Goal: Information Seeking & Learning: Check status

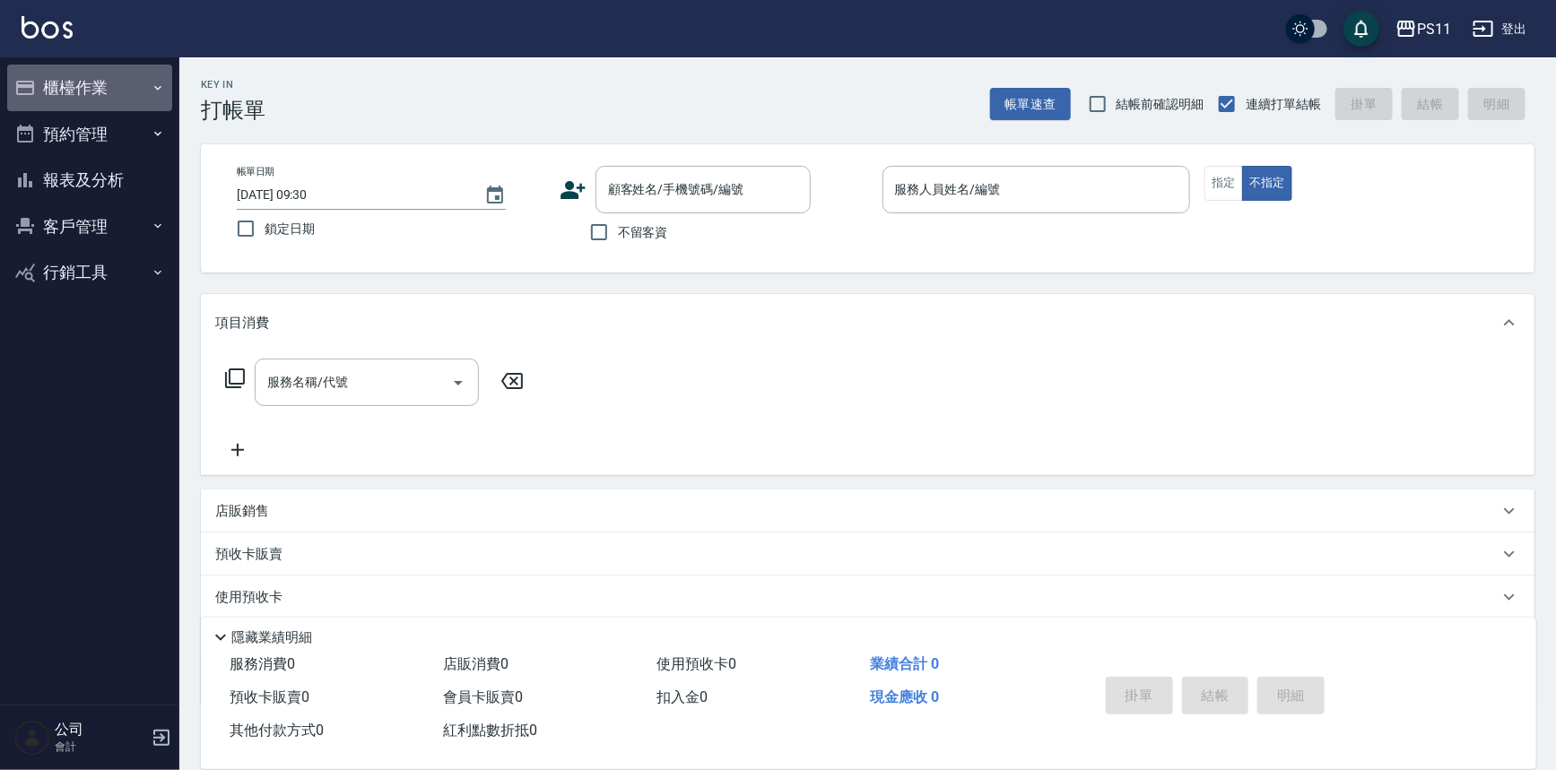
click at [101, 97] on button "櫃檯作業" at bounding box center [89, 88] width 165 height 47
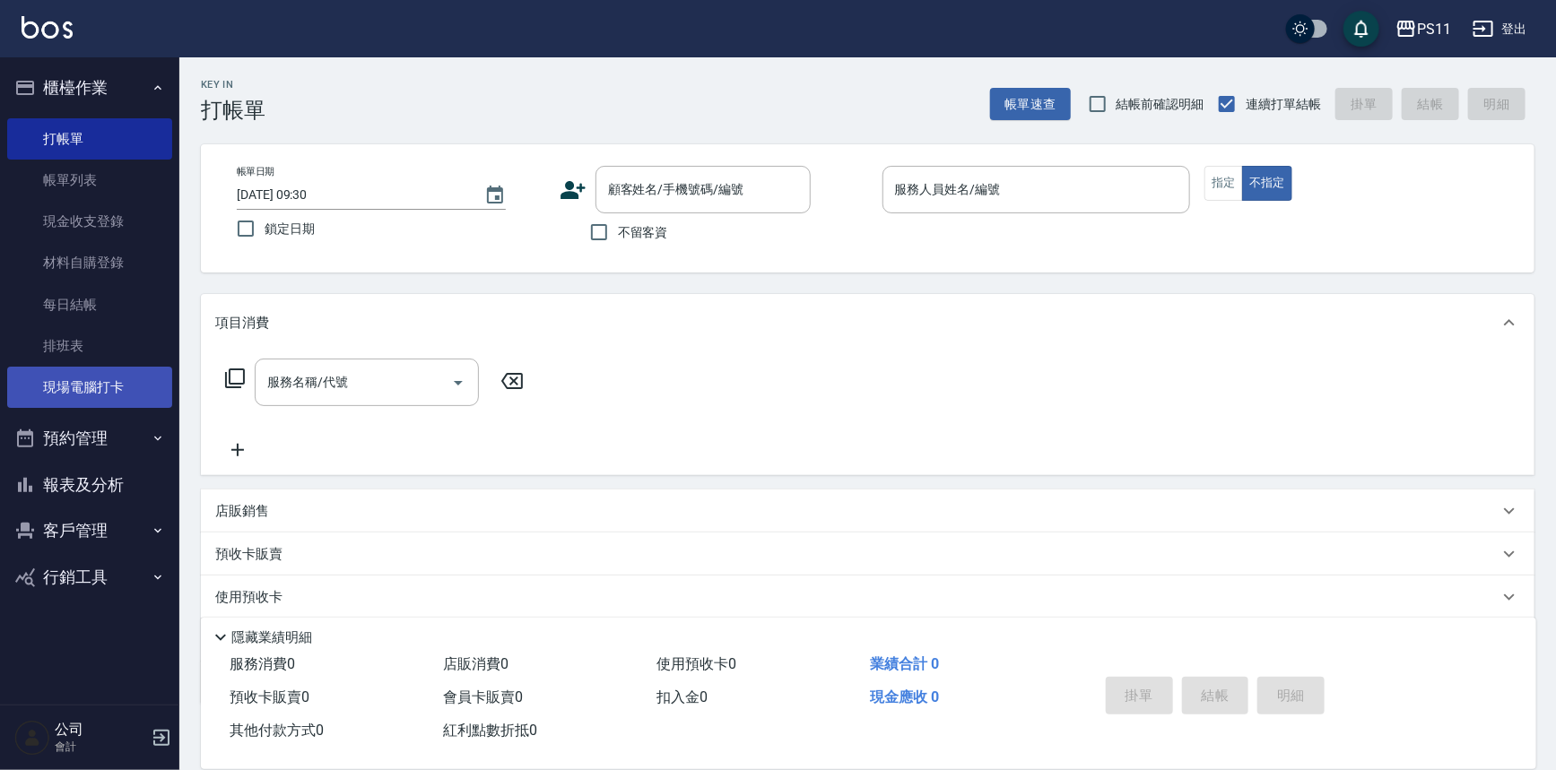
click at [120, 391] on link "現場電腦打卡" at bounding box center [89, 387] width 165 height 41
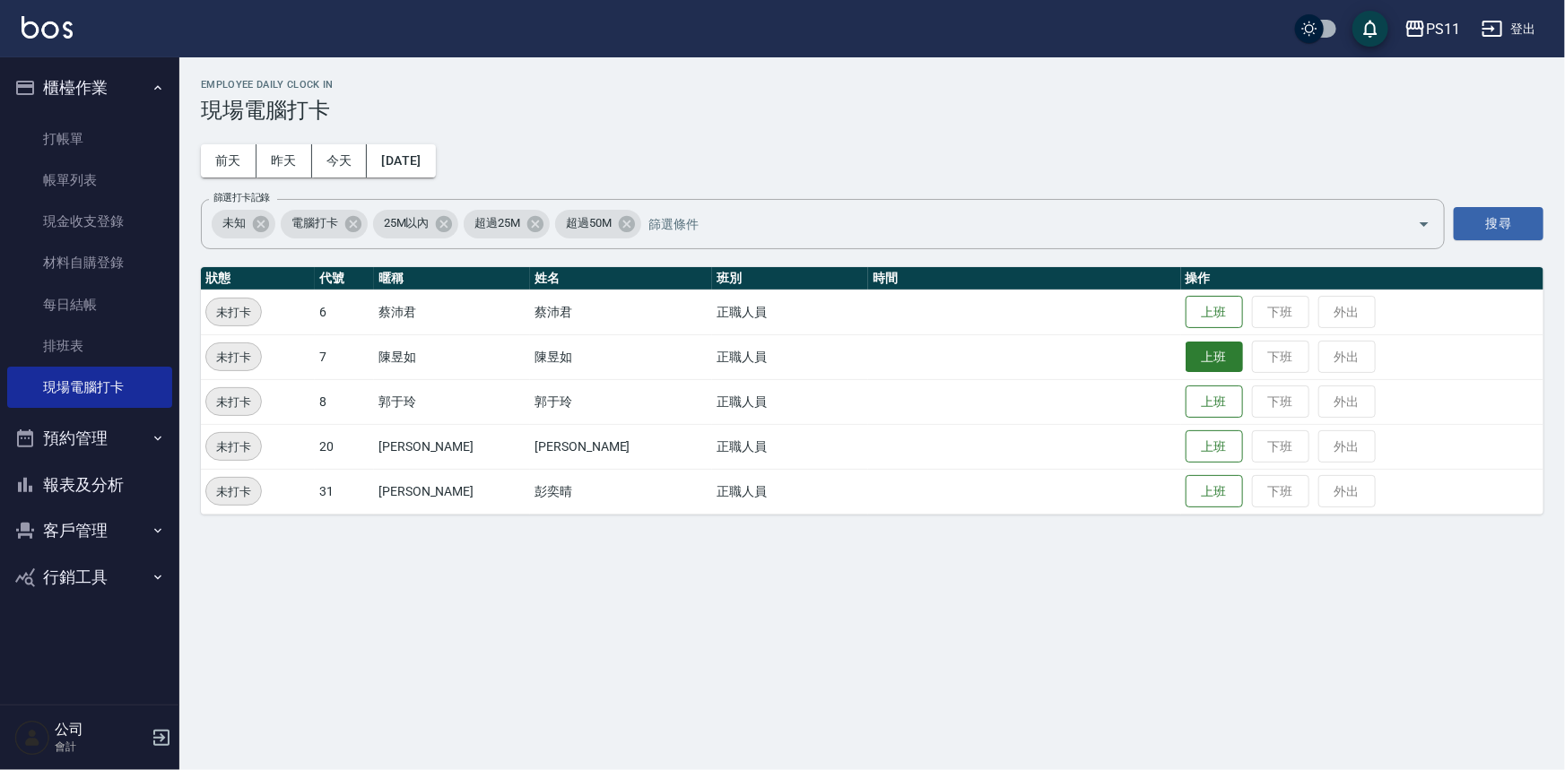
click at [1186, 354] on button "上班" at bounding box center [1214, 357] width 57 height 31
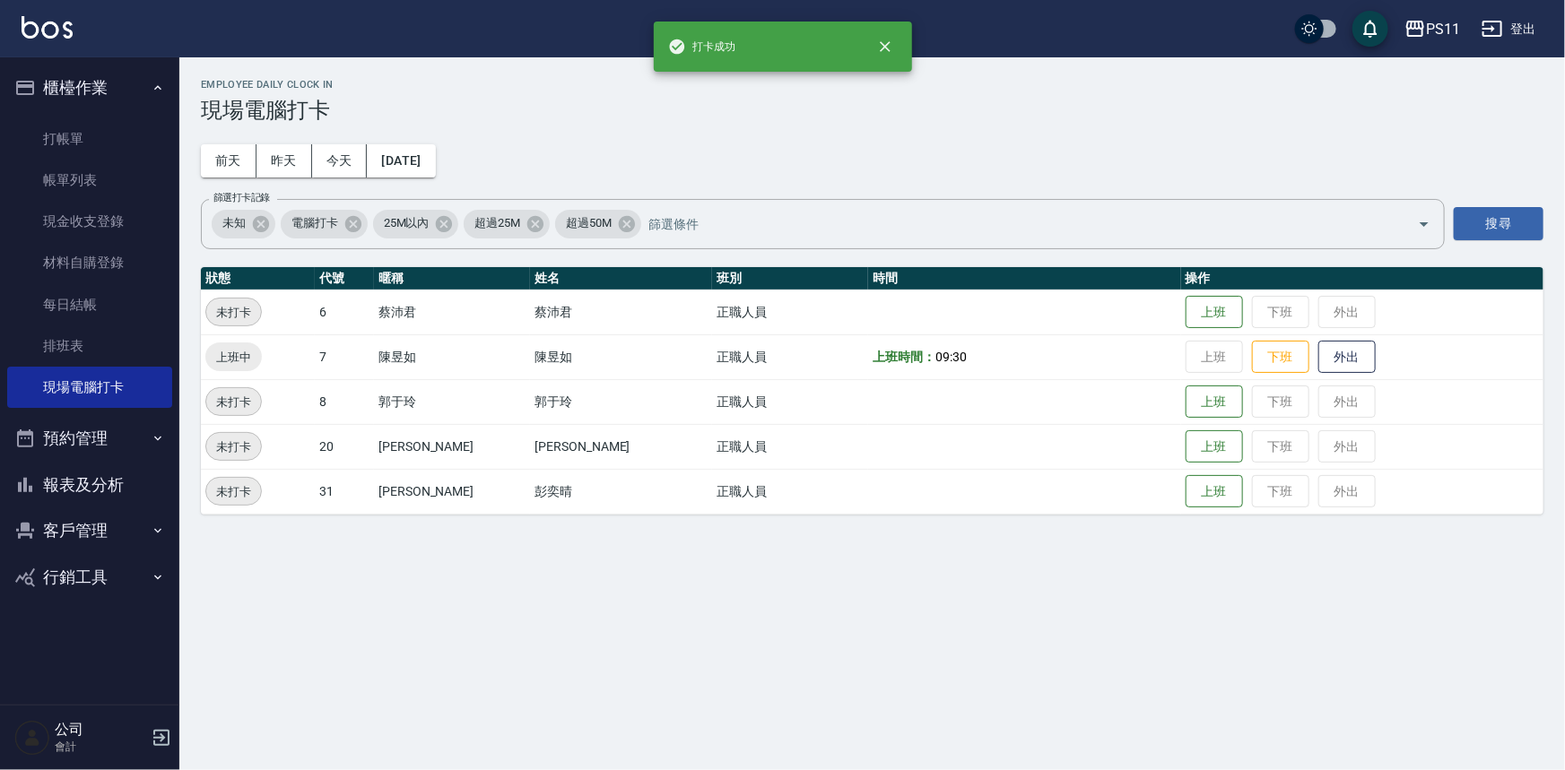
click at [1185, 291] on td "上班 下班 外出" at bounding box center [1362, 312] width 362 height 45
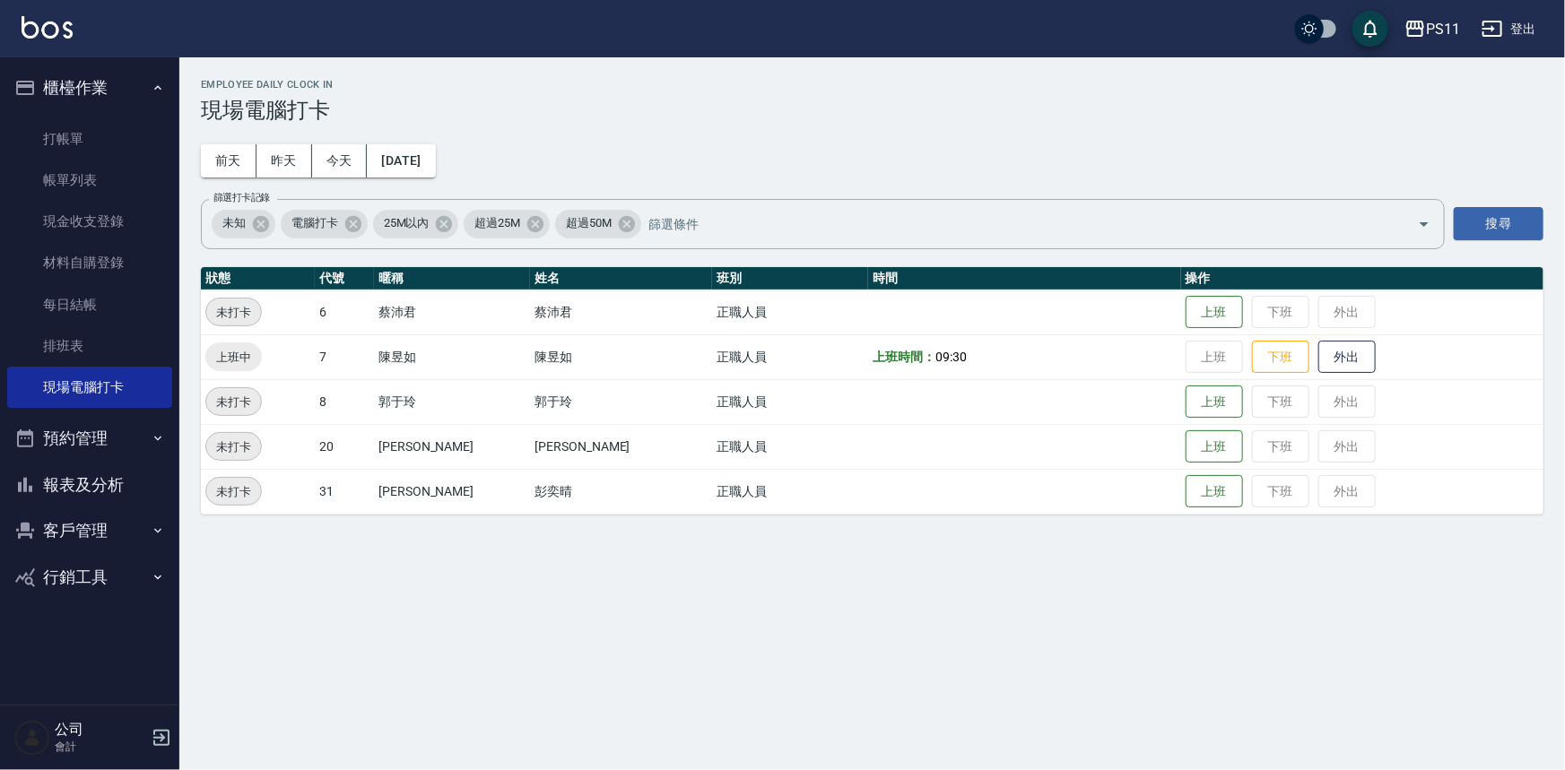
click at [1181, 491] on td "上班 下班 外出" at bounding box center [1362, 491] width 362 height 45
click at [1186, 490] on button "上班" at bounding box center [1214, 491] width 57 height 31
click at [1209, 312] on button "上班" at bounding box center [1214, 312] width 57 height 31
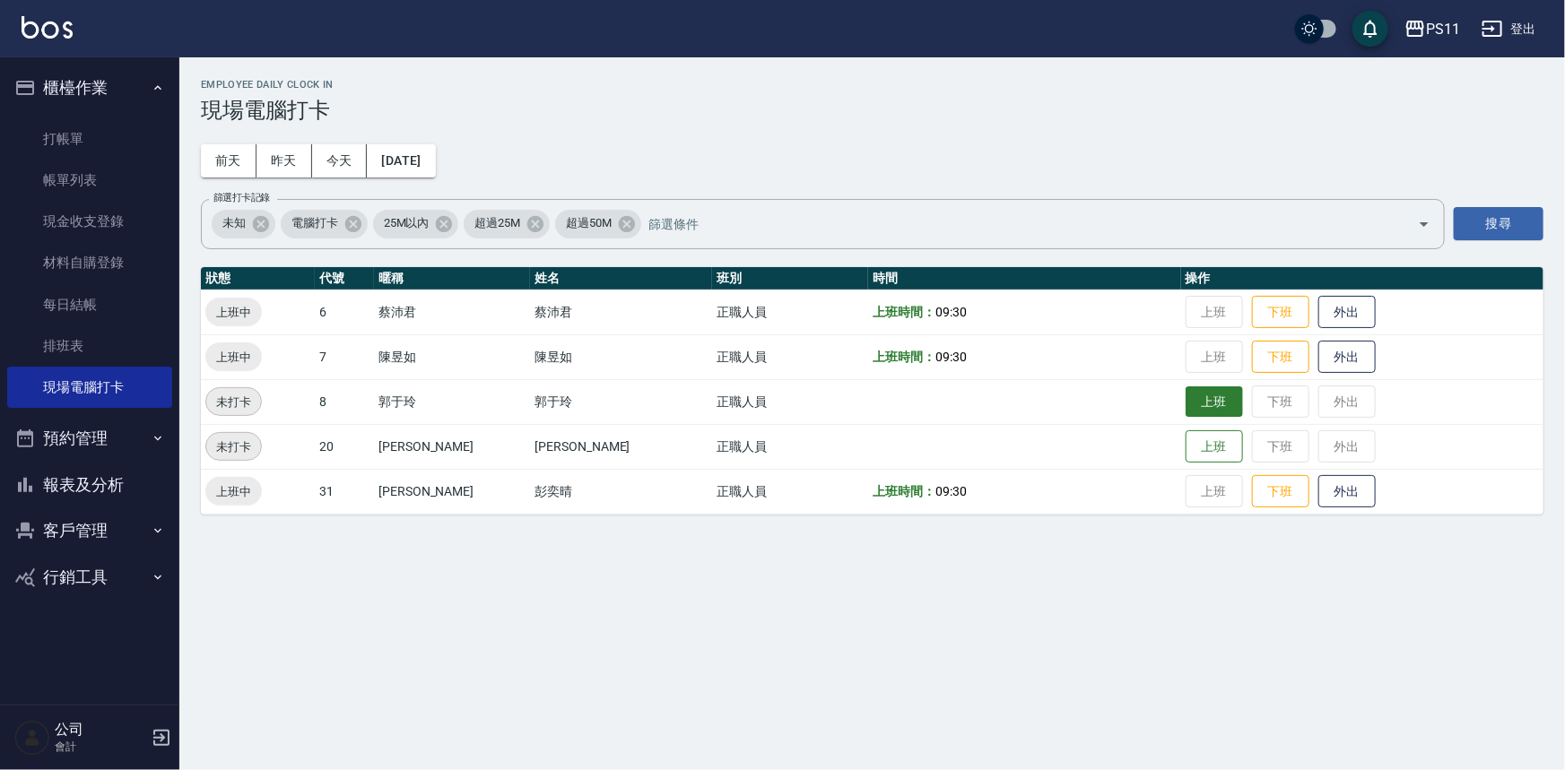
click at [1186, 410] on button "上班" at bounding box center [1214, 402] width 57 height 31
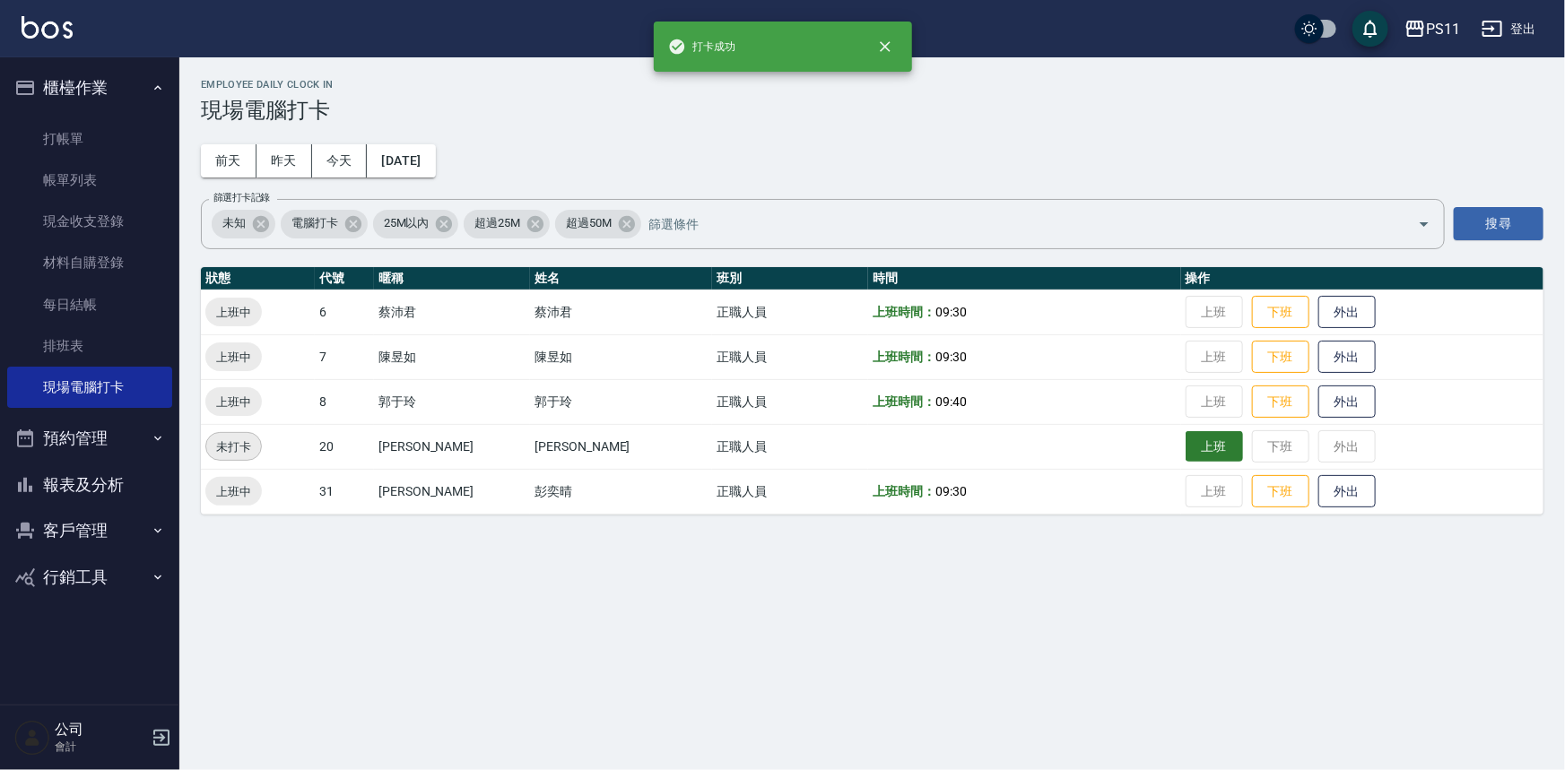
click at [1186, 438] on button "上班" at bounding box center [1214, 446] width 57 height 31
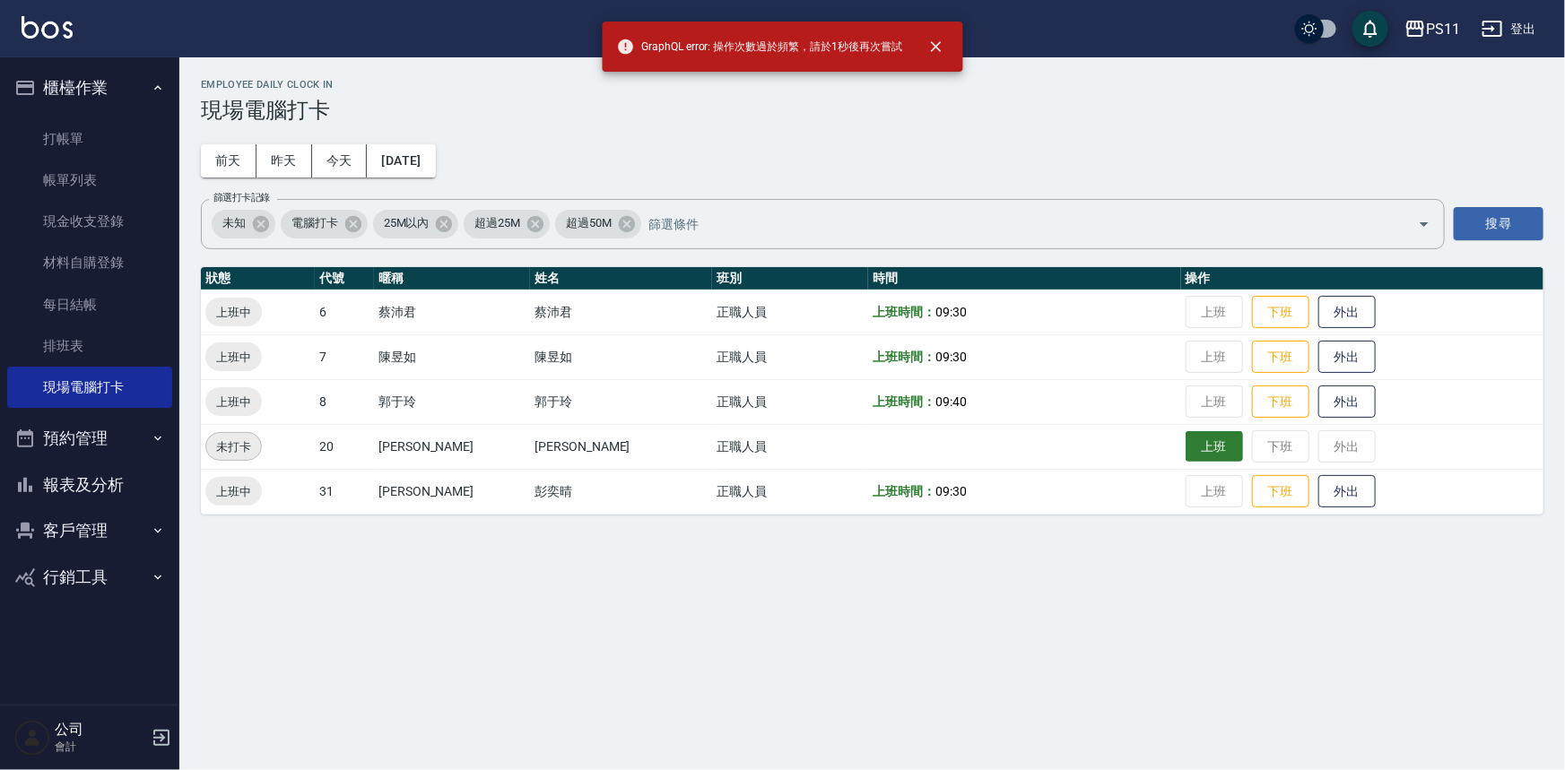
click at [1201, 448] on button "上班" at bounding box center [1214, 446] width 57 height 31
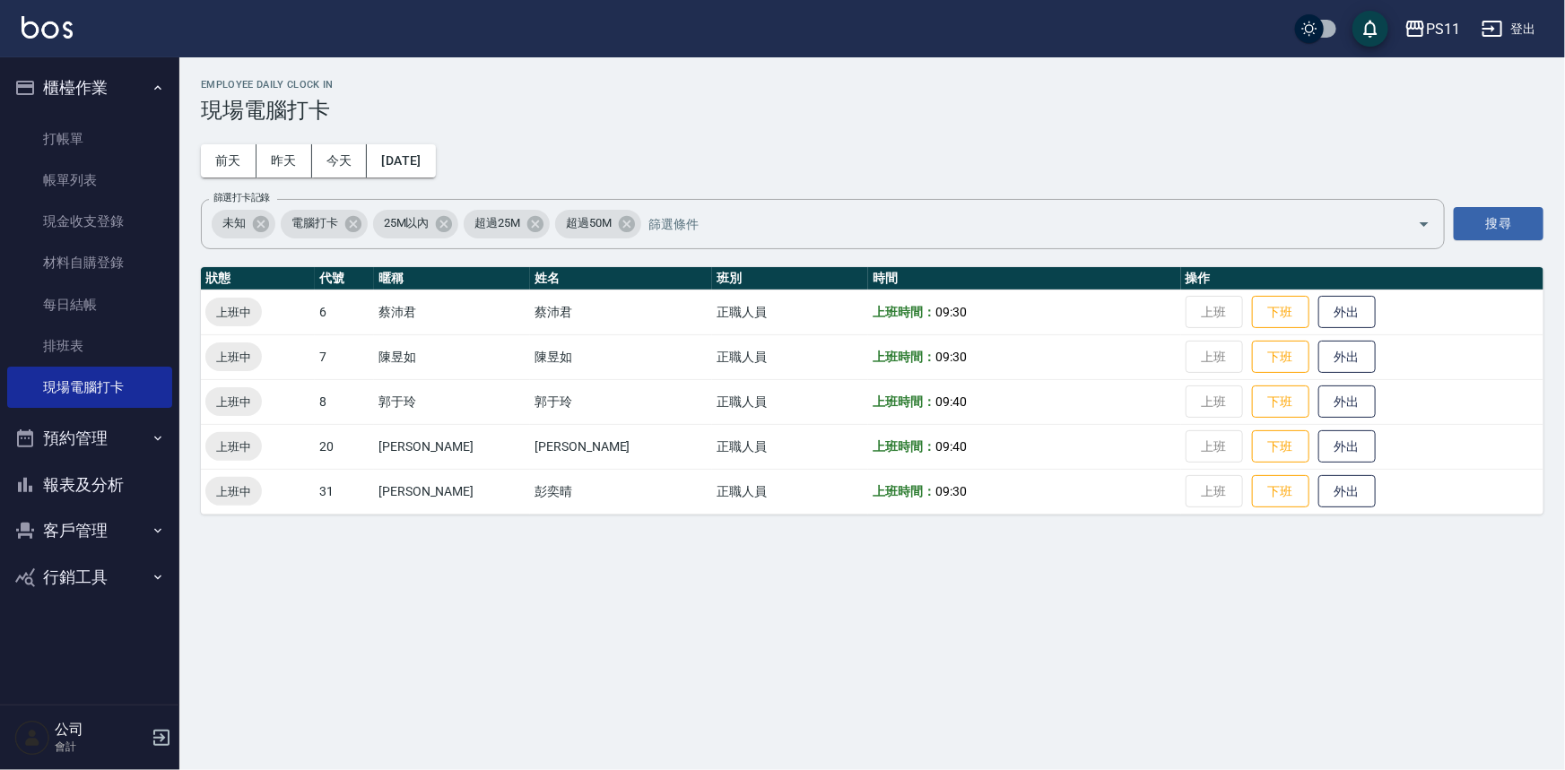
click at [126, 484] on button "報表及分析" at bounding box center [89, 485] width 165 height 47
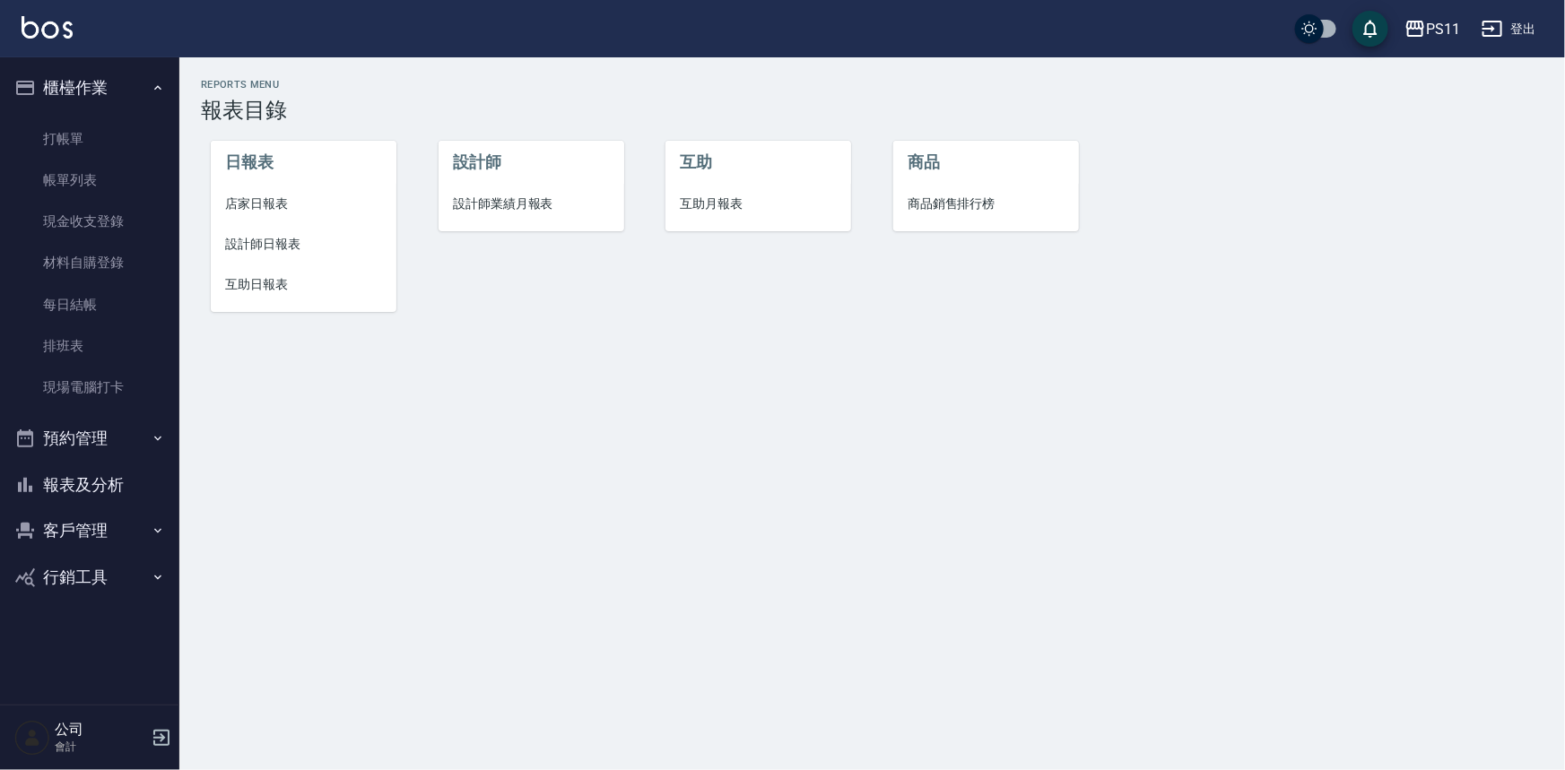
click at [285, 212] on span "店家日報表" at bounding box center [303, 204] width 157 height 19
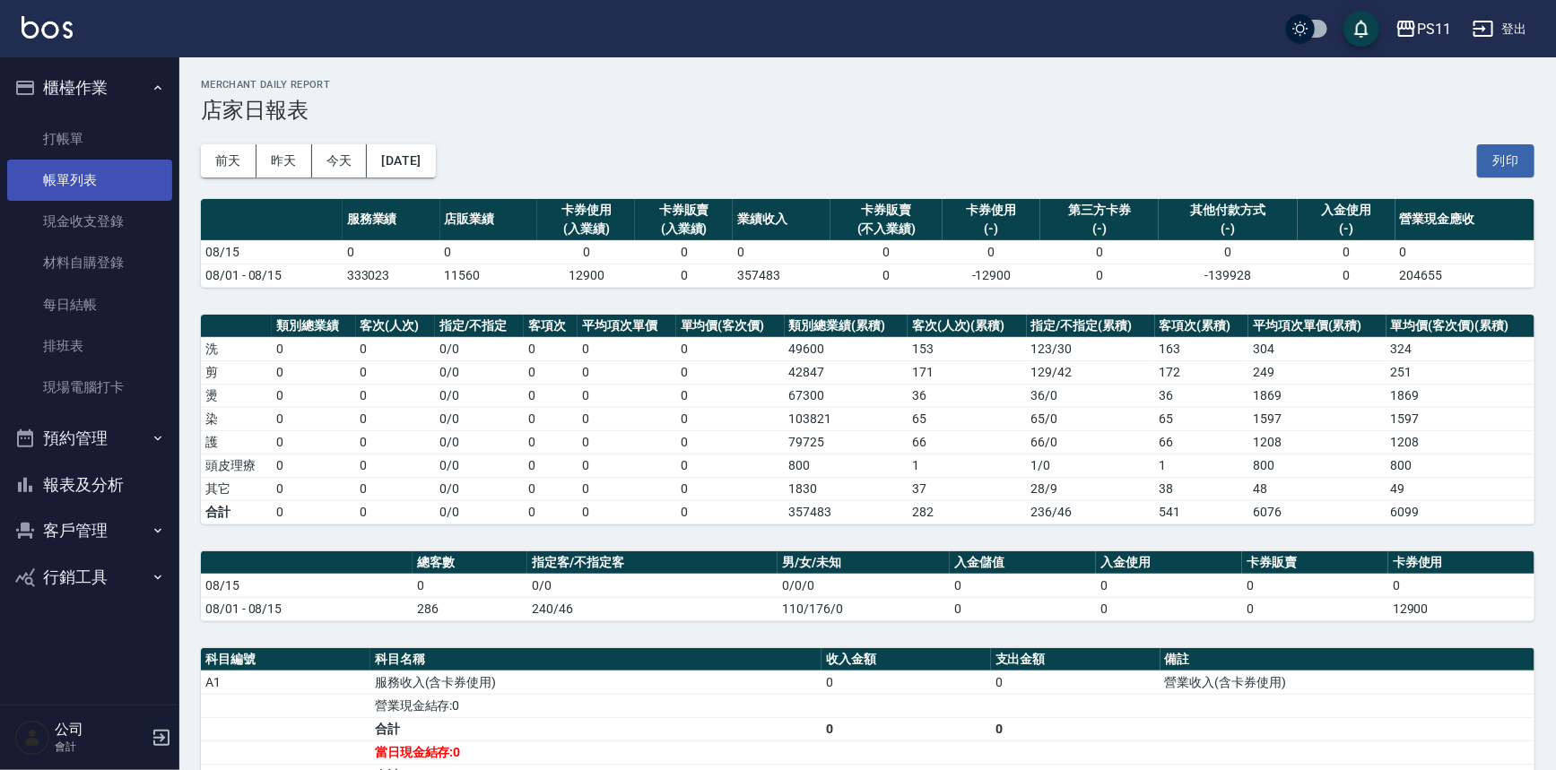
click at [32, 183] on link "帳單列表" at bounding box center [89, 180] width 165 height 41
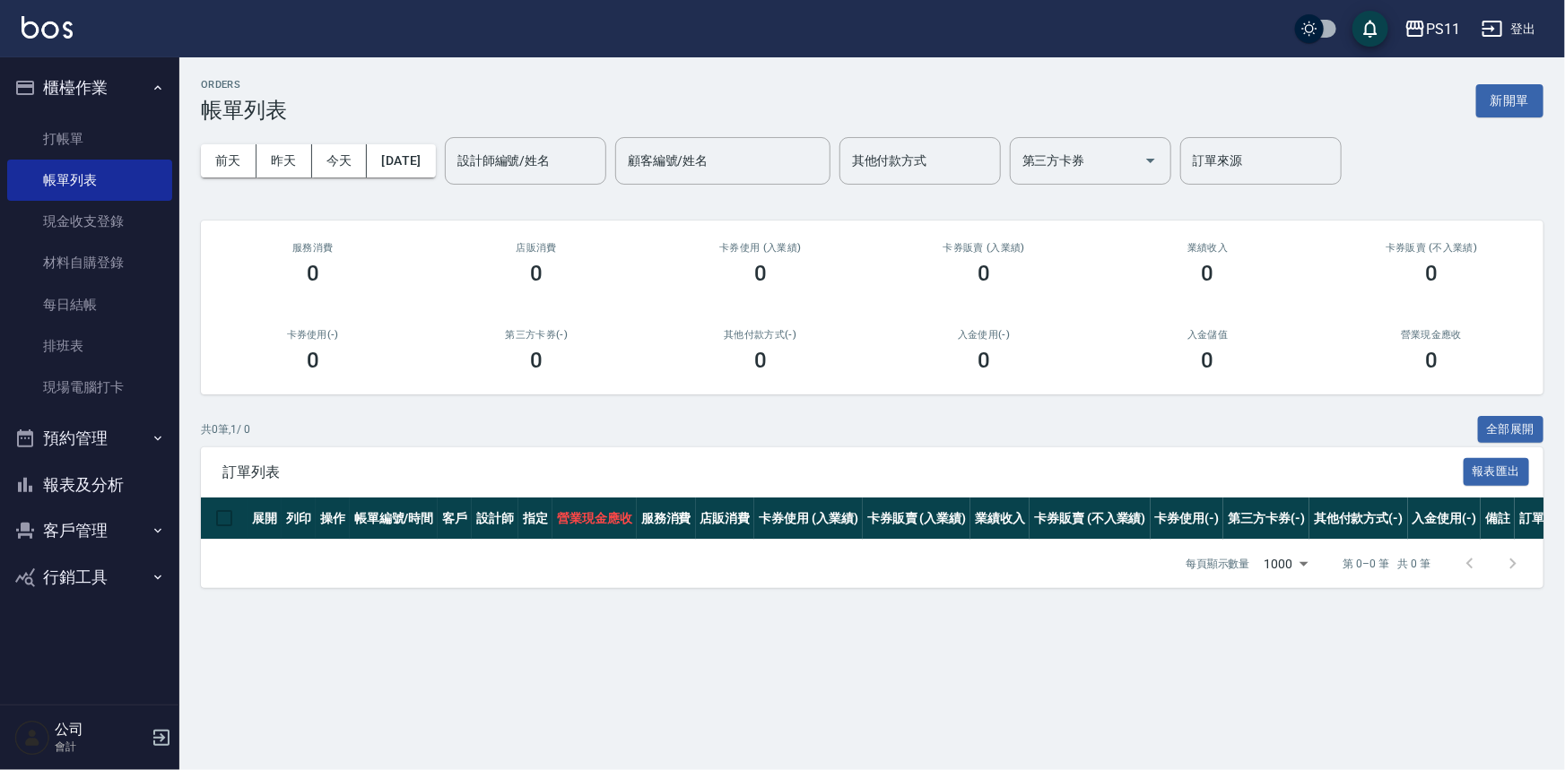
click at [430, 138] on div "[DATE] [DATE] [DATE] [DATE] 設計師編號/姓名 設計師編號/姓名 顧客編號/姓名 顧客編號/姓名 其他付款方式 其他付款方式 第三方…" at bounding box center [872, 161] width 1343 height 76
click at [432, 163] on button "[DATE]" at bounding box center [401, 160] width 68 height 33
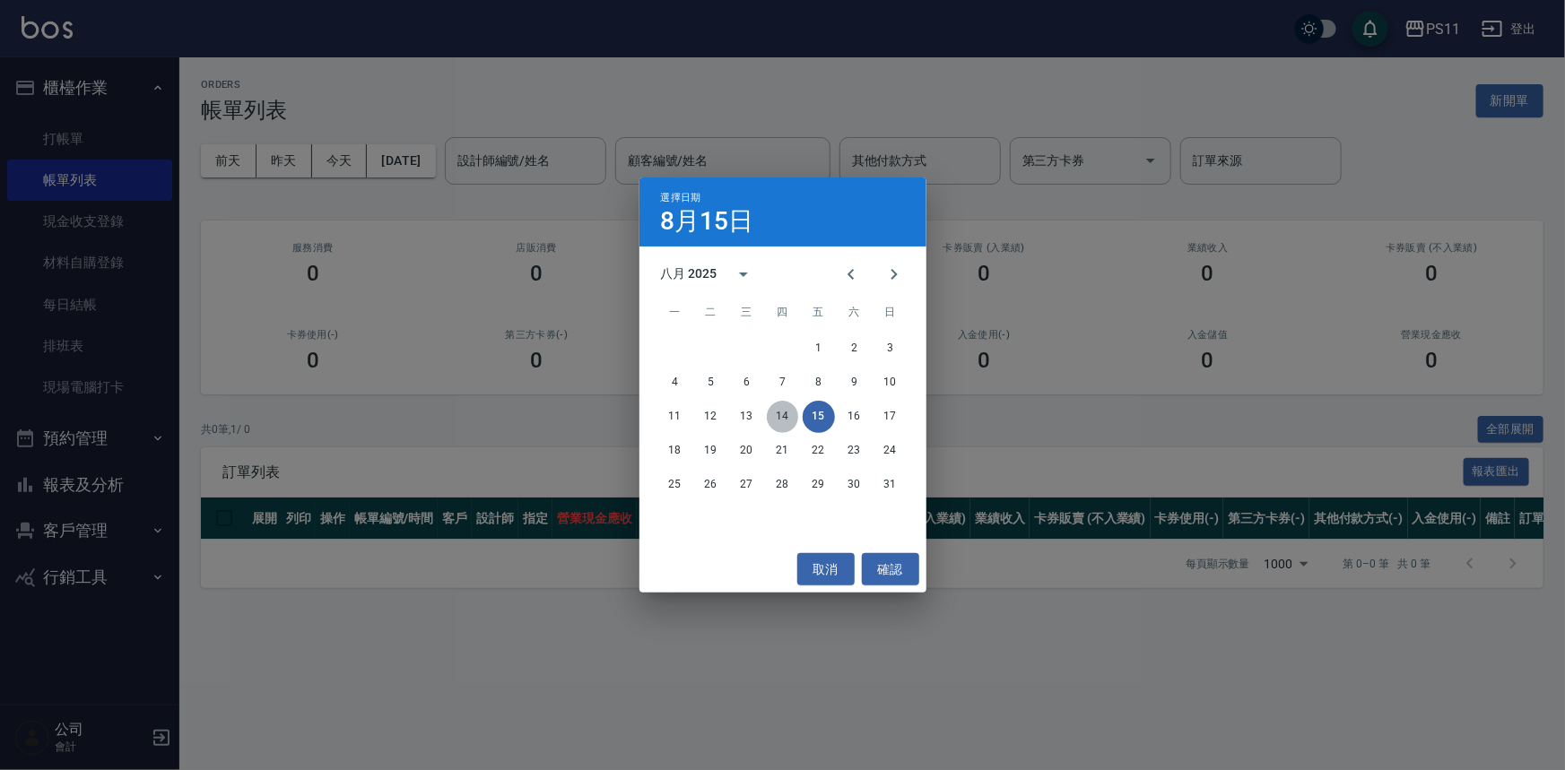
click at [782, 424] on button "14" at bounding box center [783, 417] width 32 height 32
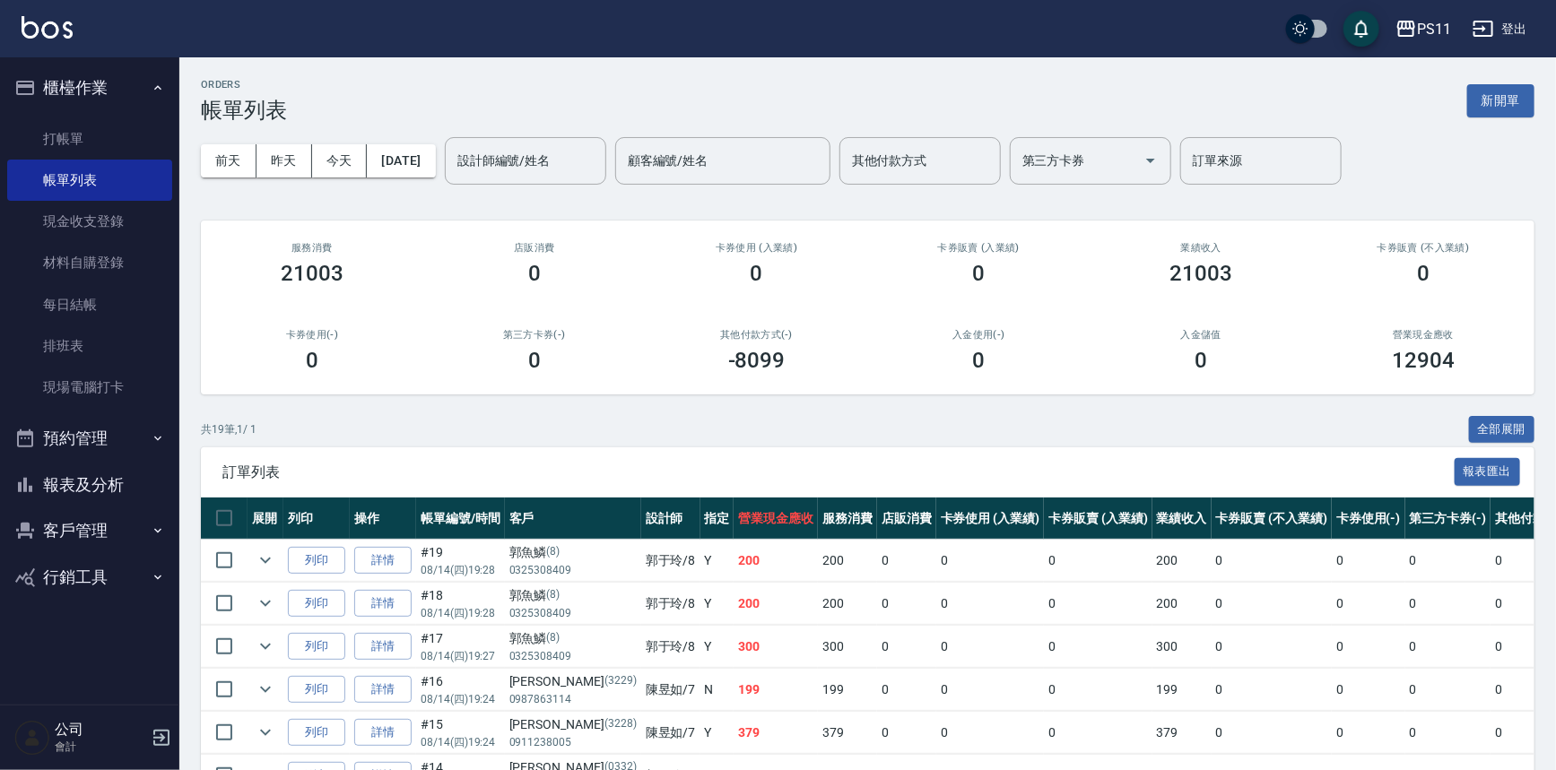
drag, startPoint x: 91, startPoint y: 488, endPoint x: 91, endPoint y: 473, distance: 15.2
click at [91, 488] on button "報表及分析" at bounding box center [89, 485] width 165 height 47
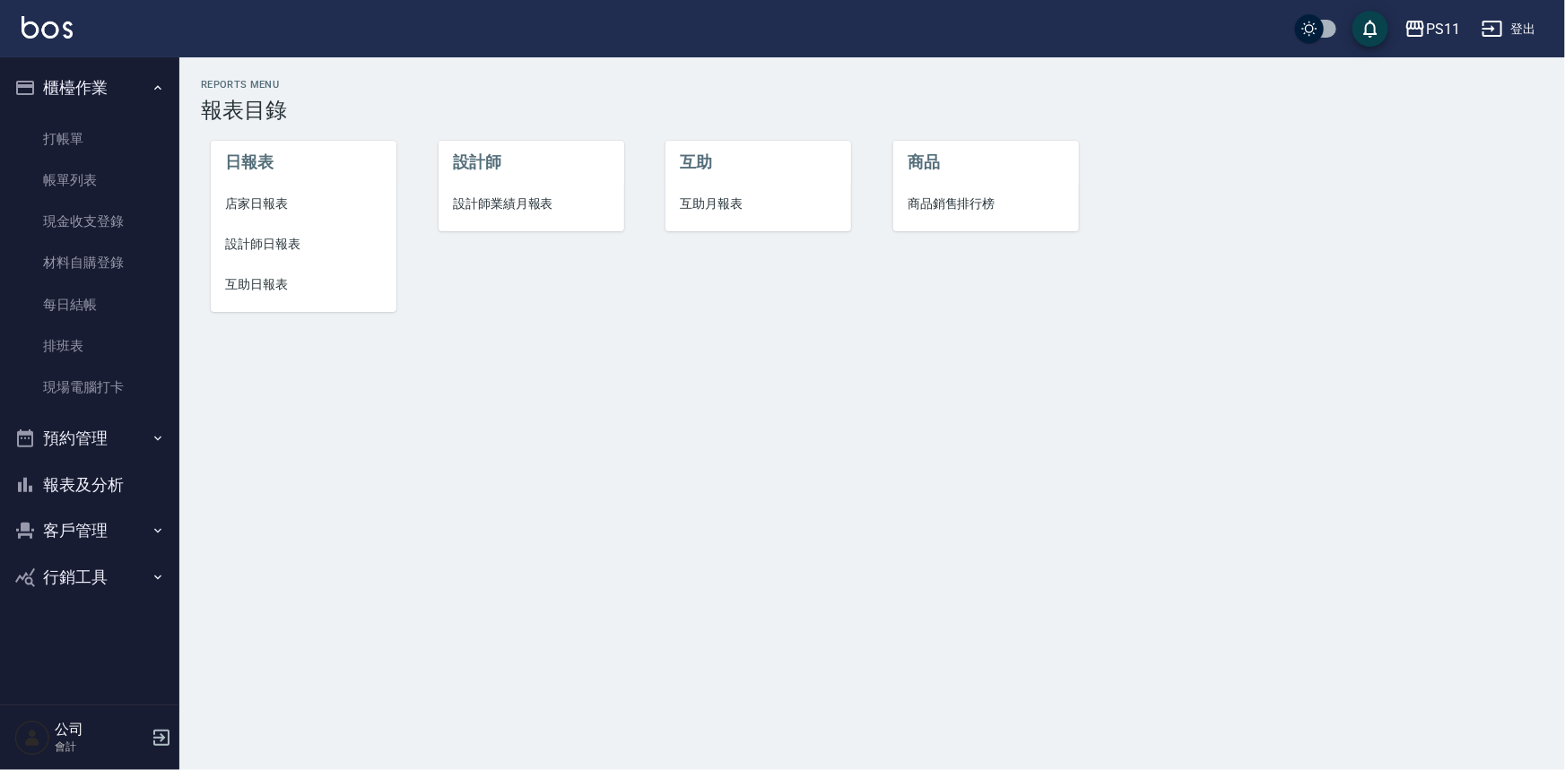
click at [273, 208] on span "店家日報表" at bounding box center [303, 204] width 157 height 19
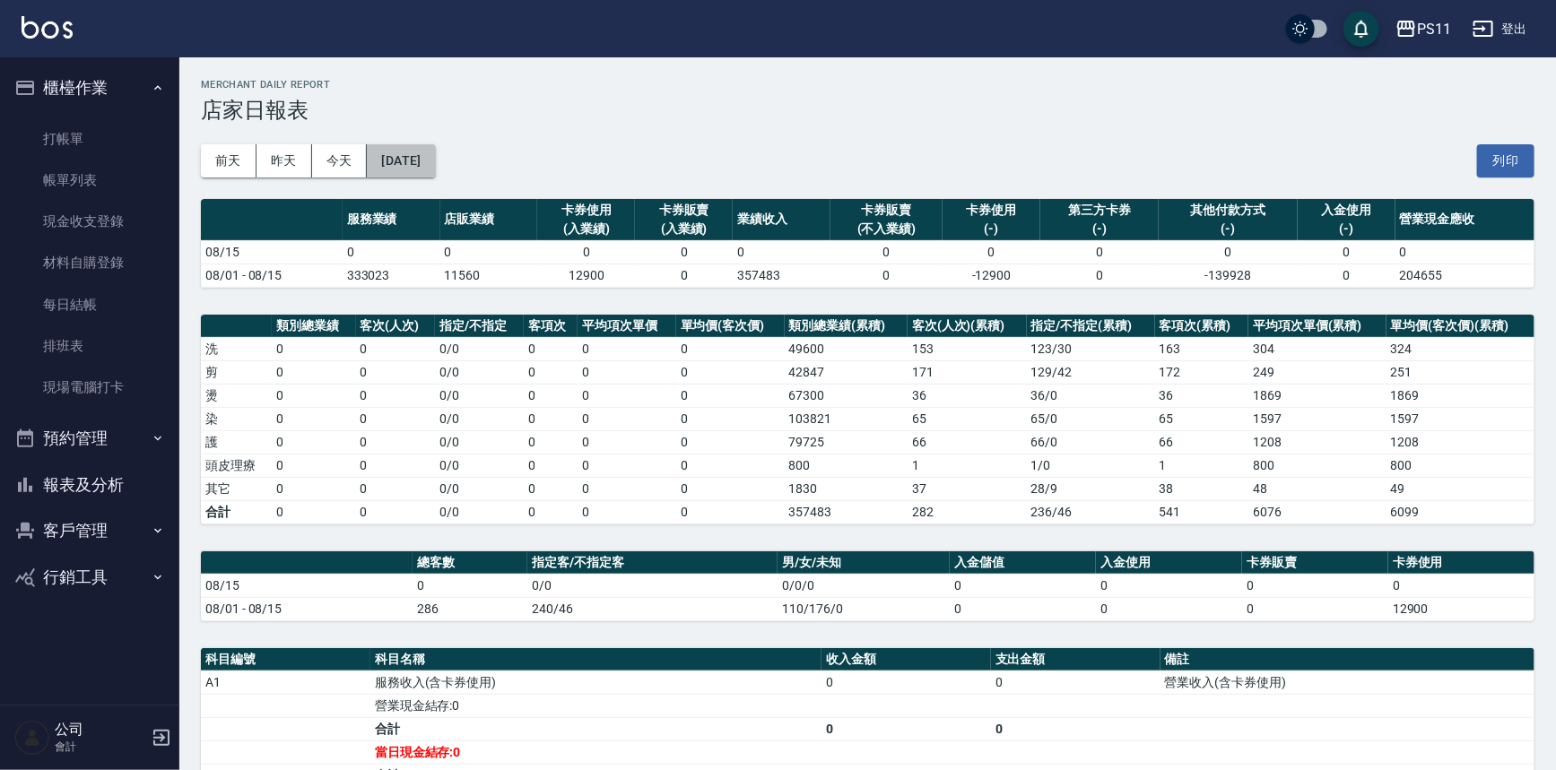
click at [435, 170] on button "[DATE]" at bounding box center [401, 160] width 68 height 33
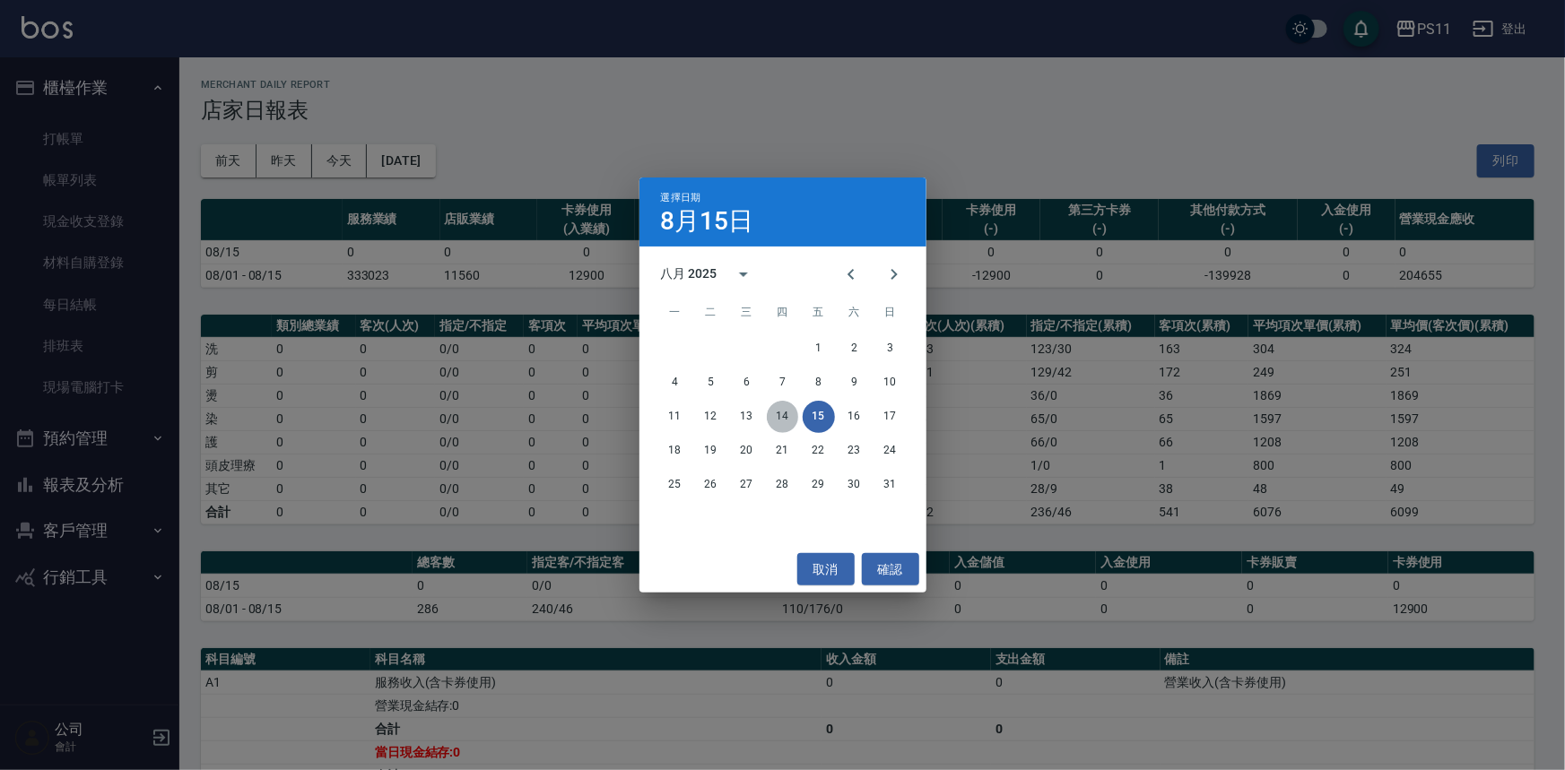
click at [792, 406] on button "14" at bounding box center [783, 417] width 32 height 32
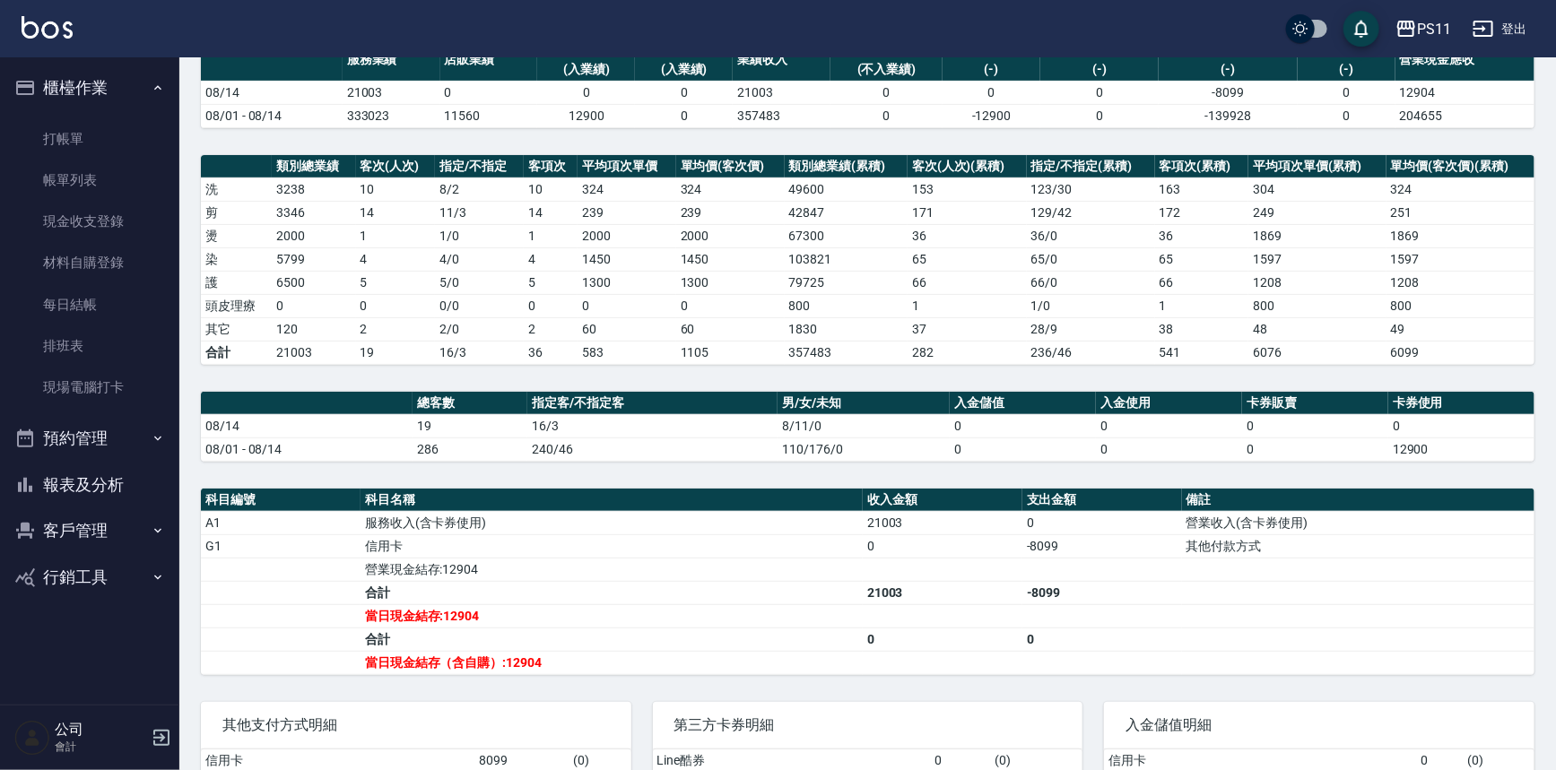
scroll to position [162, 0]
